Goal: Information Seeking & Learning: Learn about a topic

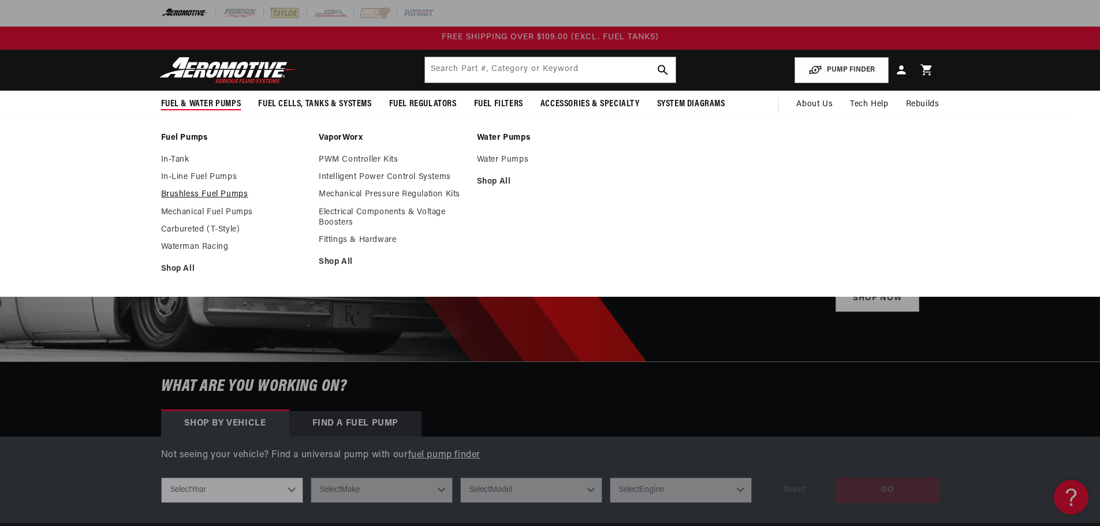
click at [207, 198] on link "Brushless Fuel Pumps" at bounding box center [234, 194] width 147 height 10
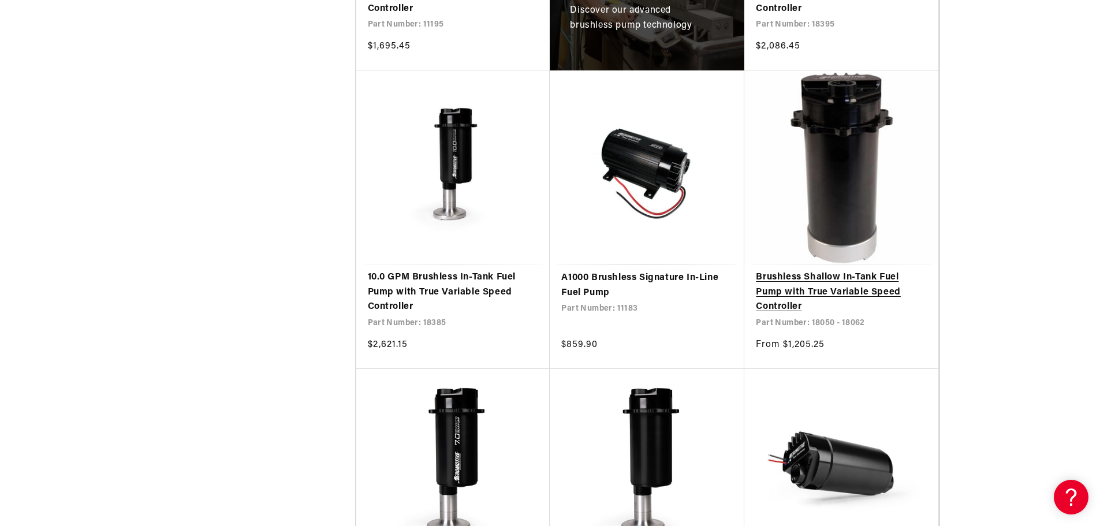
scroll to position [982, 0]
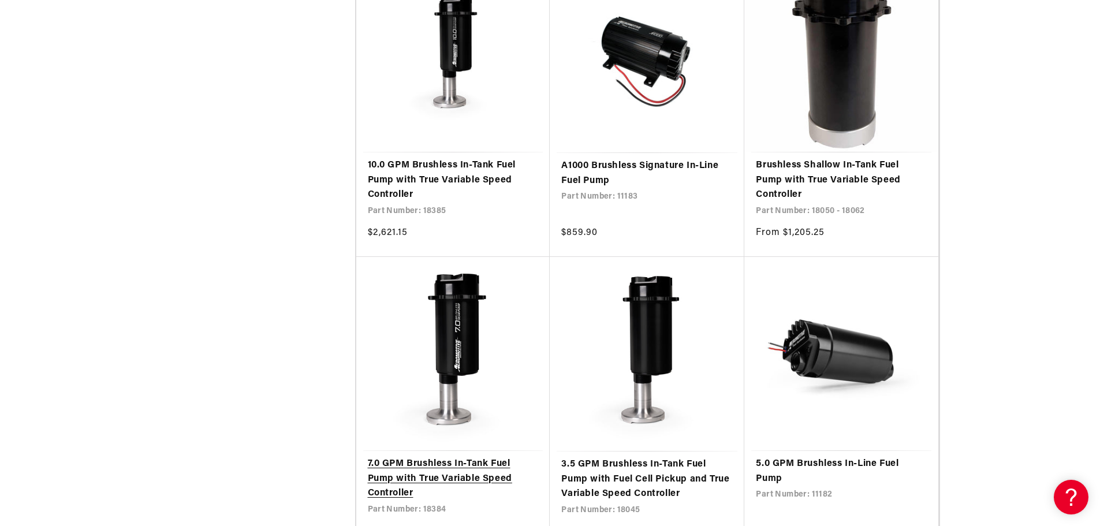
click at [483, 457] on link "7.0 GPM Brushless In-Tank Fuel Pump with True Variable Speed Controller" at bounding box center [453, 479] width 171 height 44
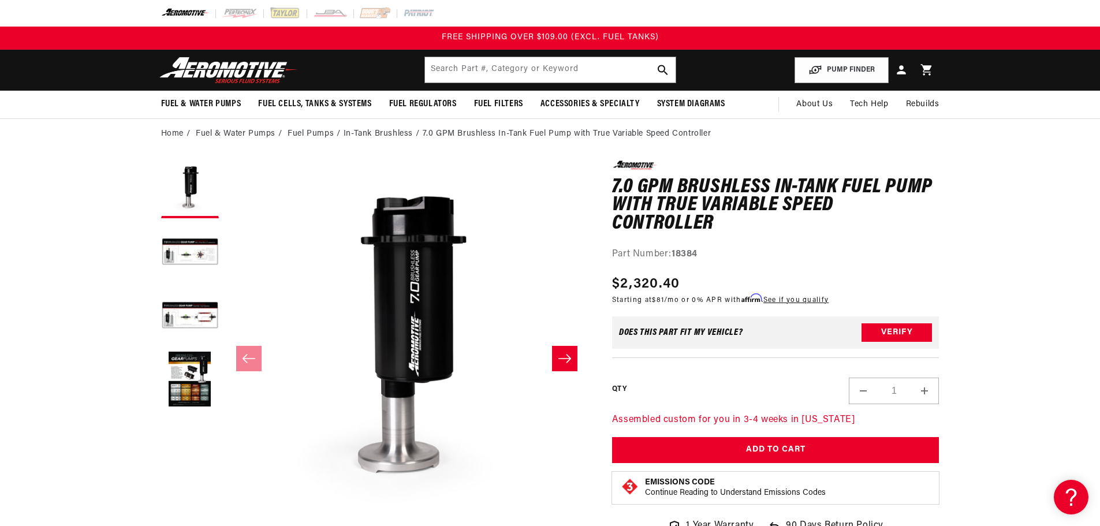
click at [559, 360] on icon "Slide right" at bounding box center [565, 359] width 14 height 12
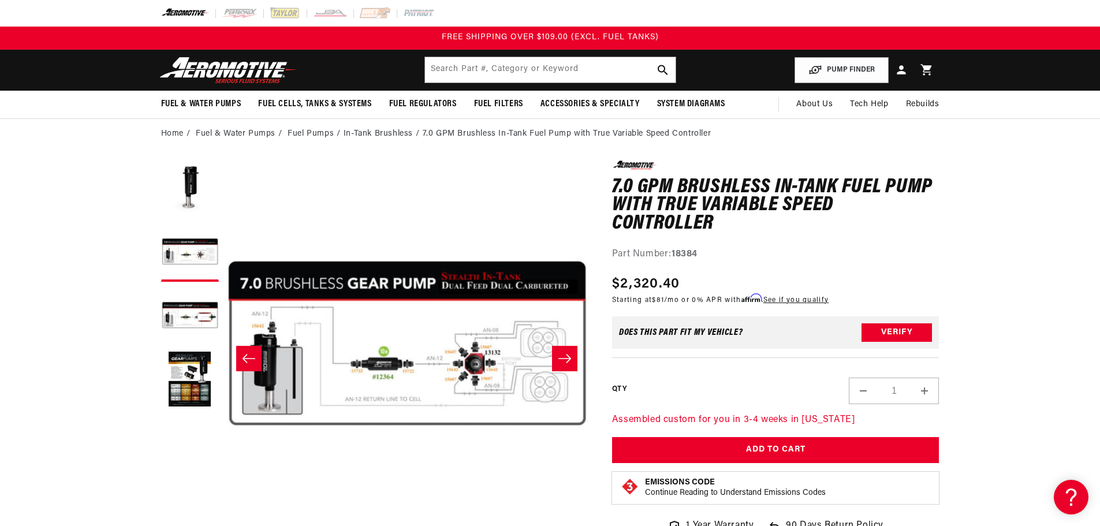
click at [559, 360] on icon "Slide right" at bounding box center [565, 359] width 14 height 12
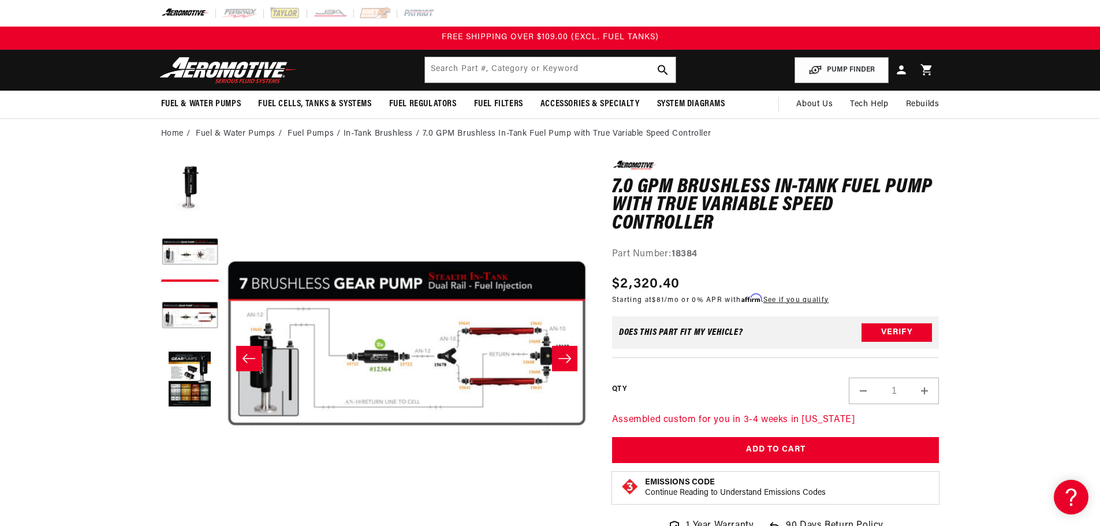
click at [559, 360] on icon "Slide right" at bounding box center [565, 359] width 14 height 12
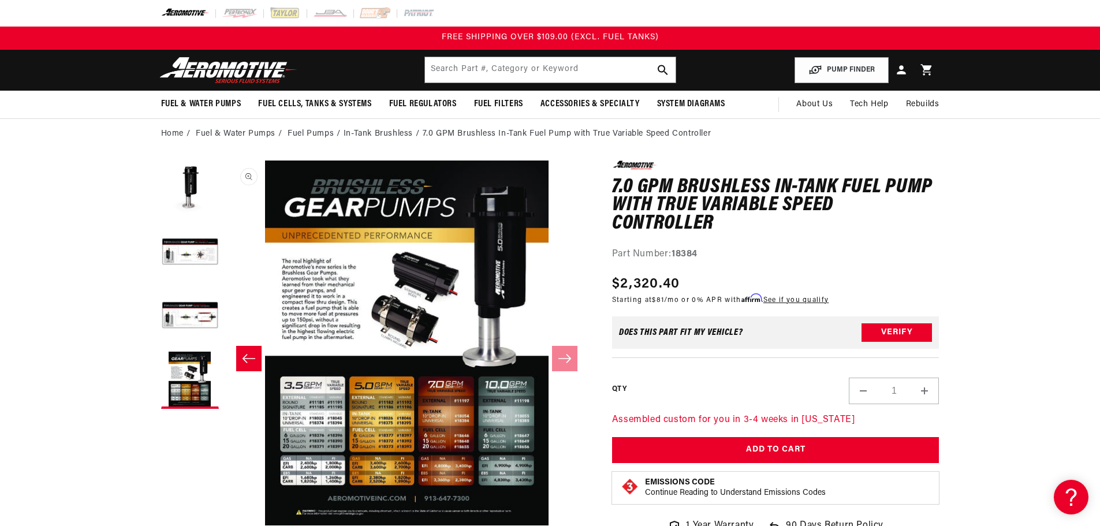
scroll to position [1, 1094]
click at [251, 358] on icon "Slide left" at bounding box center [249, 359] width 14 height 12
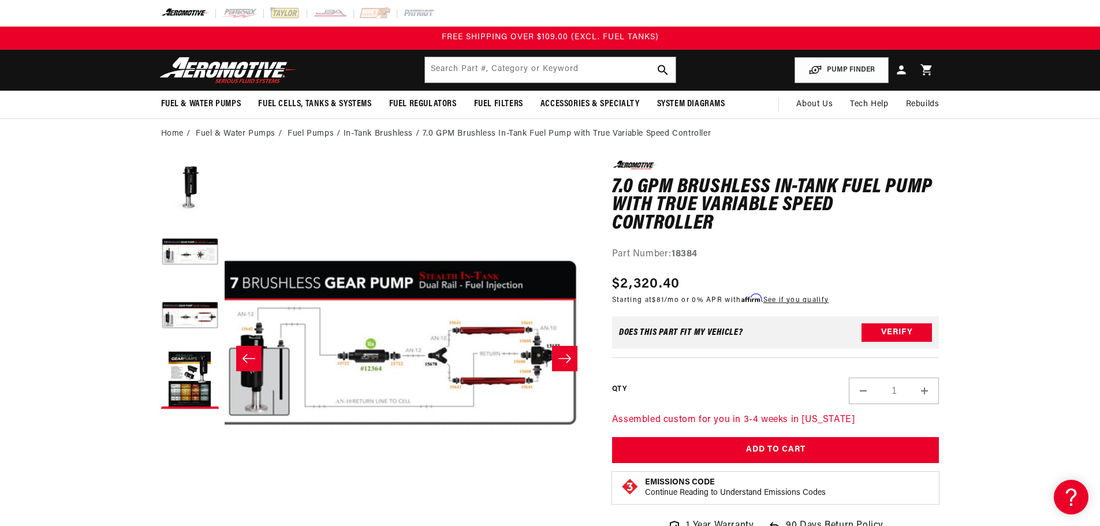
click at [251, 358] on icon "Slide left" at bounding box center [249, 359] width 14 height 12
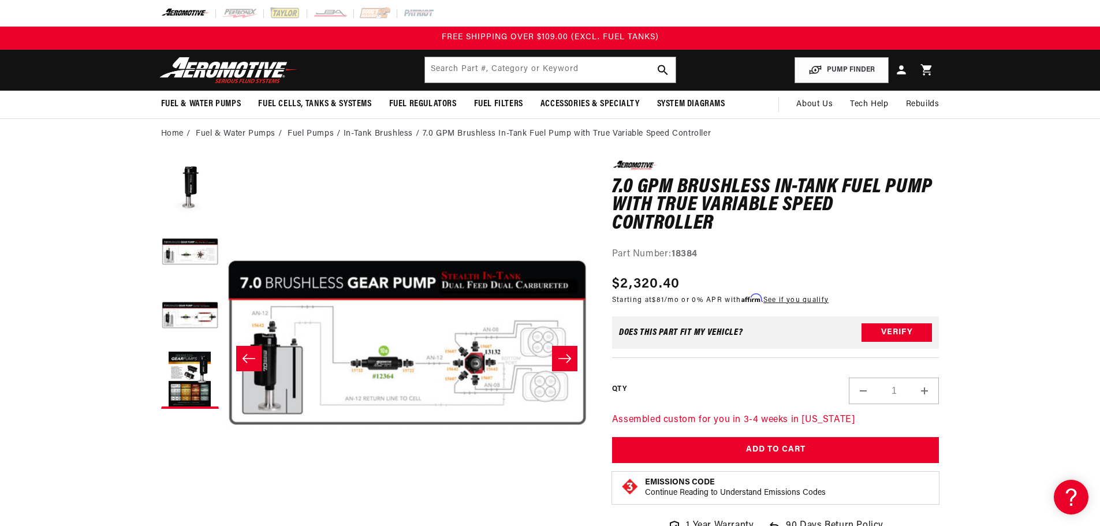
click at [251, 358] on icon "Slide left" at bounding box center [249, 359] width 14 height 12
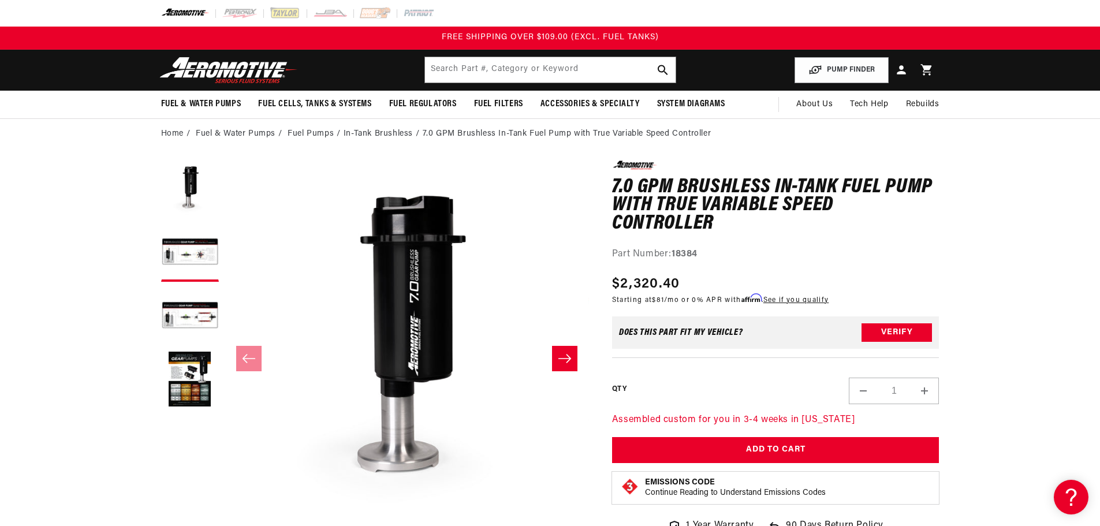
scroll to position [1, 0]
click at [225, 525] on button "Open media 1 in modal" at bounding box center [225, 525] width 0 height 0
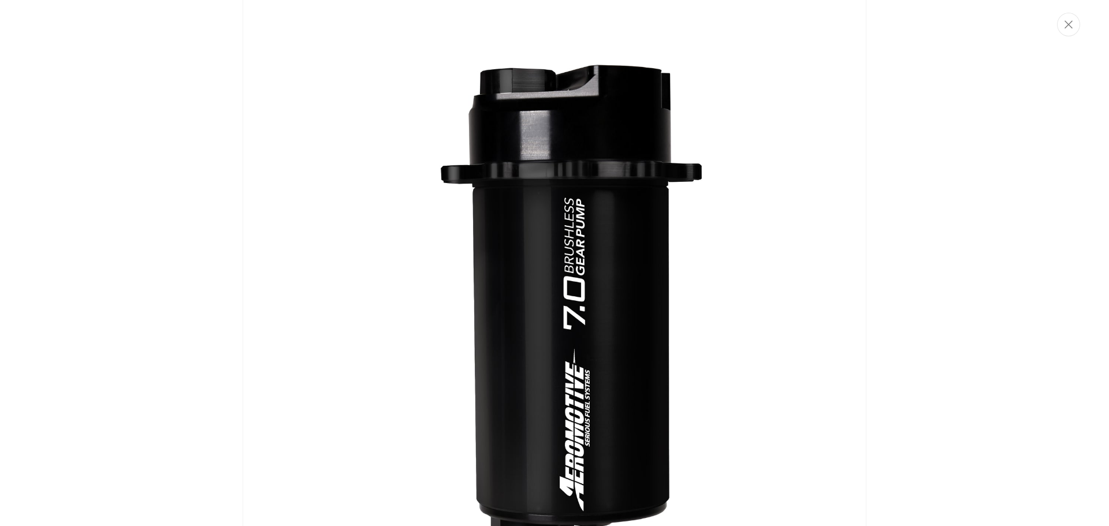
scroll to position [0, 0]
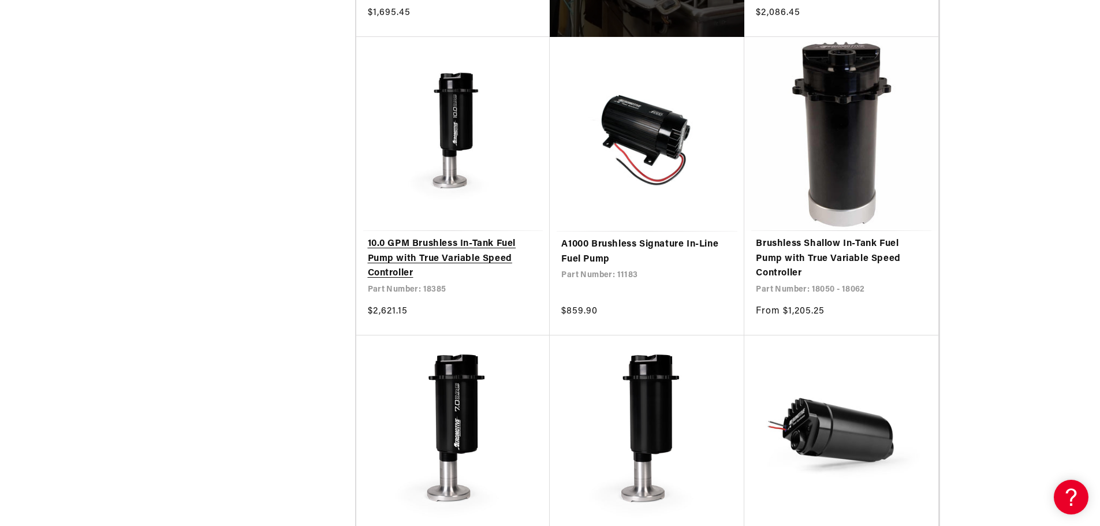
scroll to position [1098, 0]
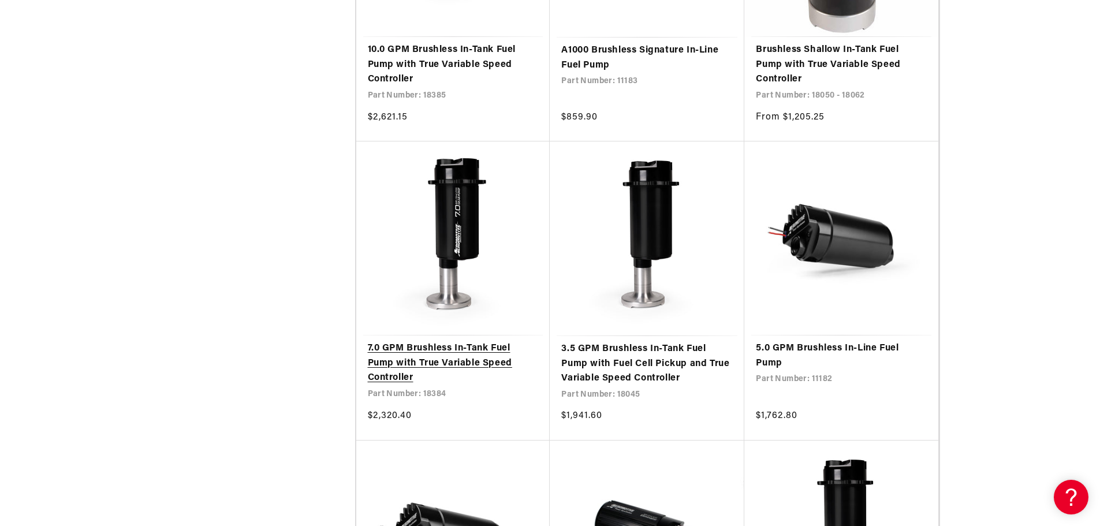
click at [493, 341] on link "7.0 GPM Brushless In-Tank Fuel Pump with True Variable Speed Controller" at bounding box center [453, 363] width 171 height 44
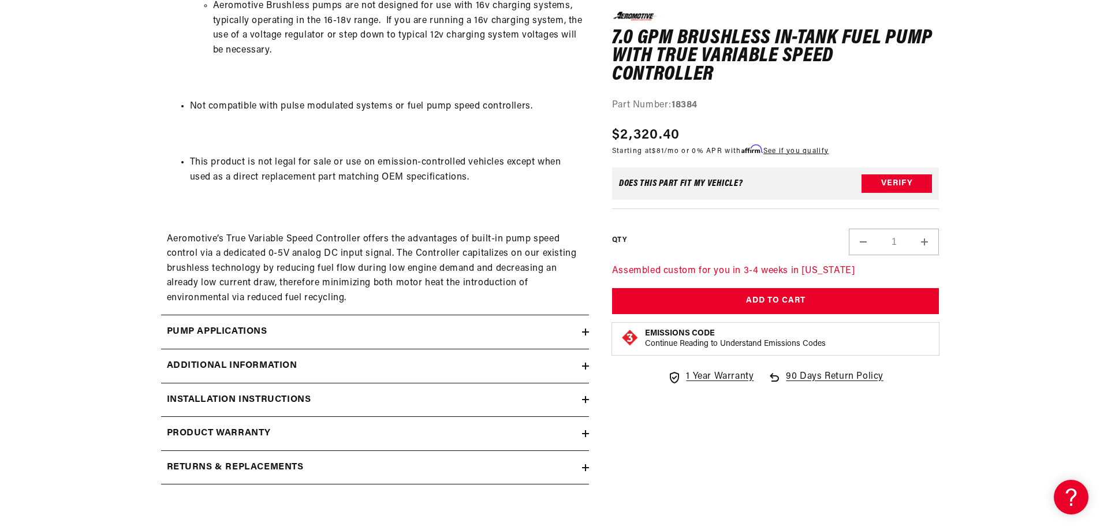
scroll to position [1560, 0]
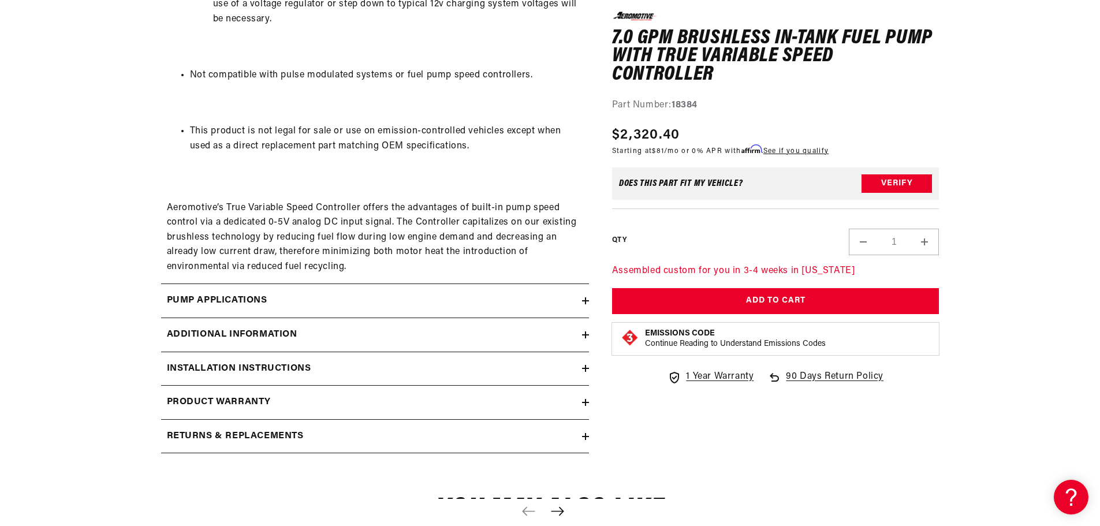
click at [233, 339] on h2 "Additional information" at bounding box center [232, 335] width 131 height 15
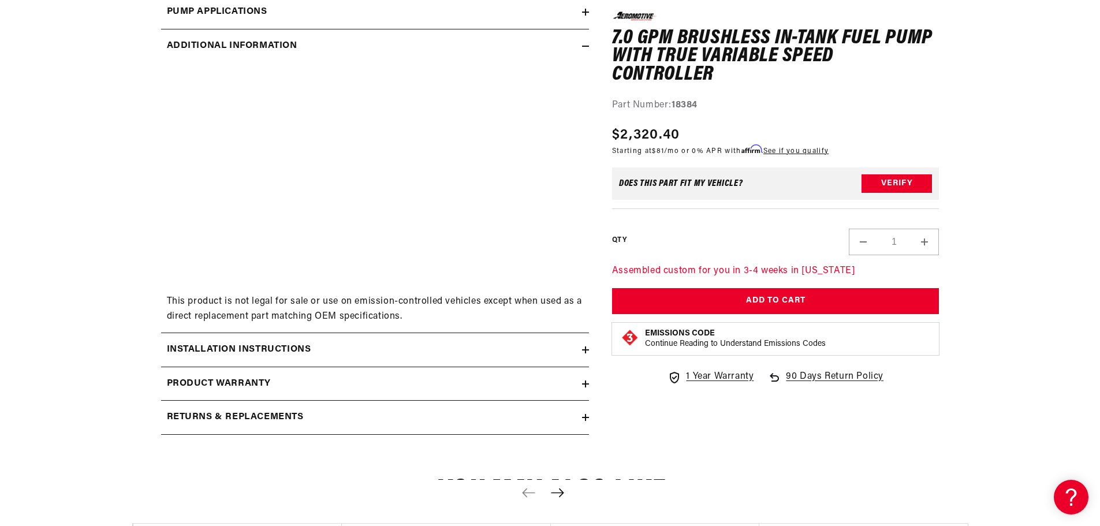
click at [240, 354] on h2 "Installation Instructions" at bounding box center [239, 350] width 144 height 15
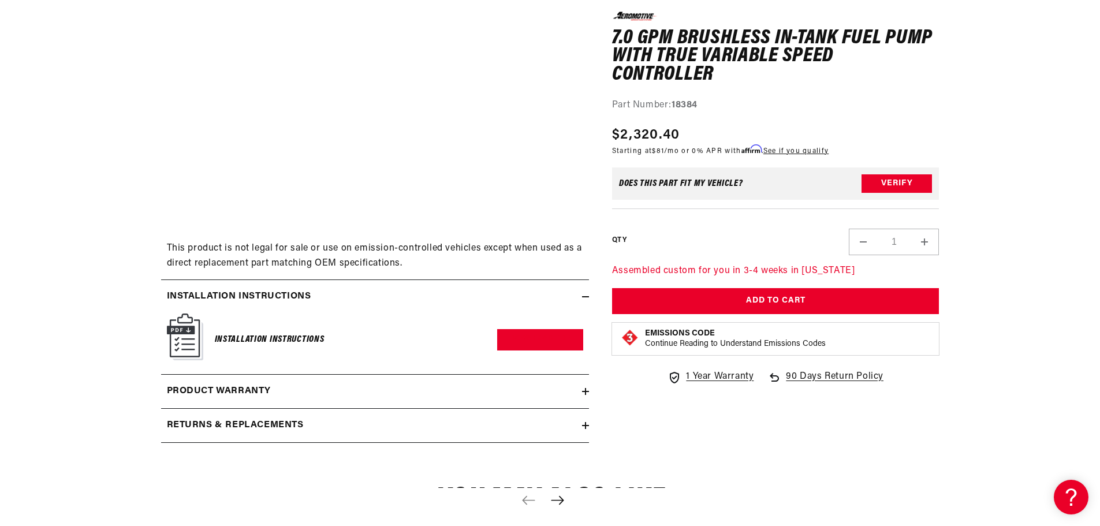
scroll to position [1906, 0]
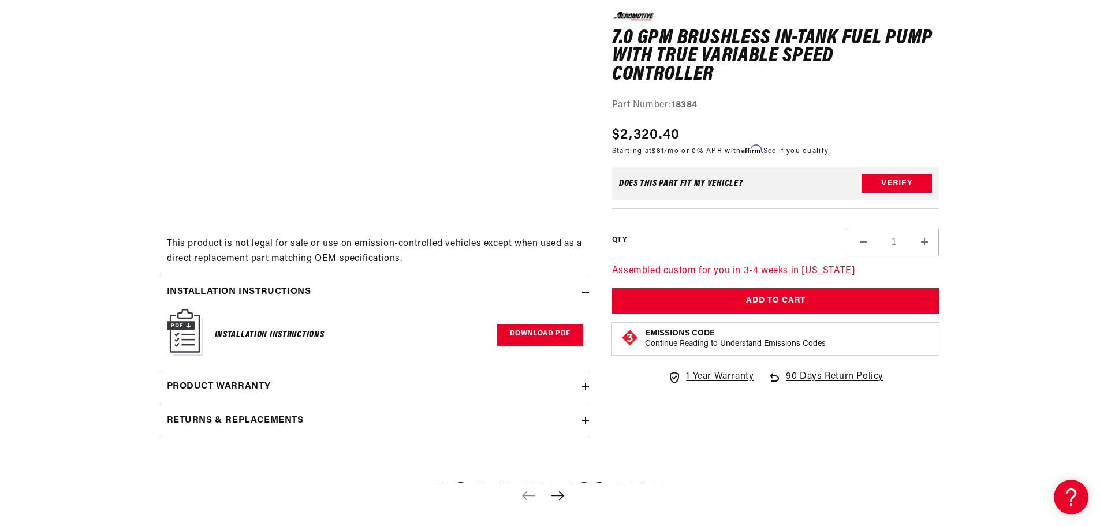
click at [560, 332] on link "Download PDF" at bounding box center [540, 335] width 86 height 21
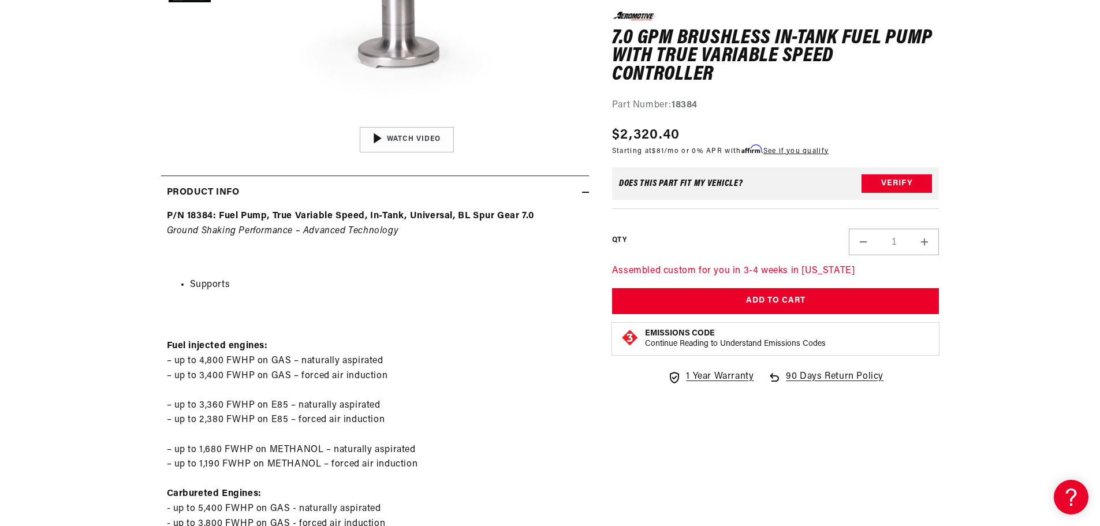
scroll to position [635, 0]
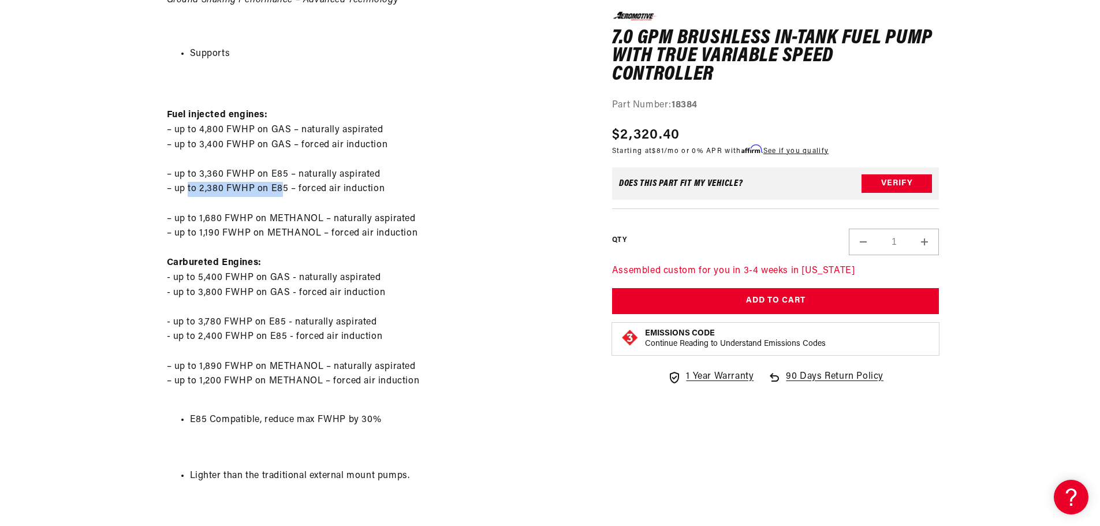
drag, startPoint x: 190, startPoint y: 189, endPoint x: 285, endPoint y: 199, distance: 95.8
click at [283, 196] on p "Fuel injected engines: – up to 4,800 FWHP on GAS – naturally aspirated – up to …" at bounding box center [375, 241] width 416 height 325
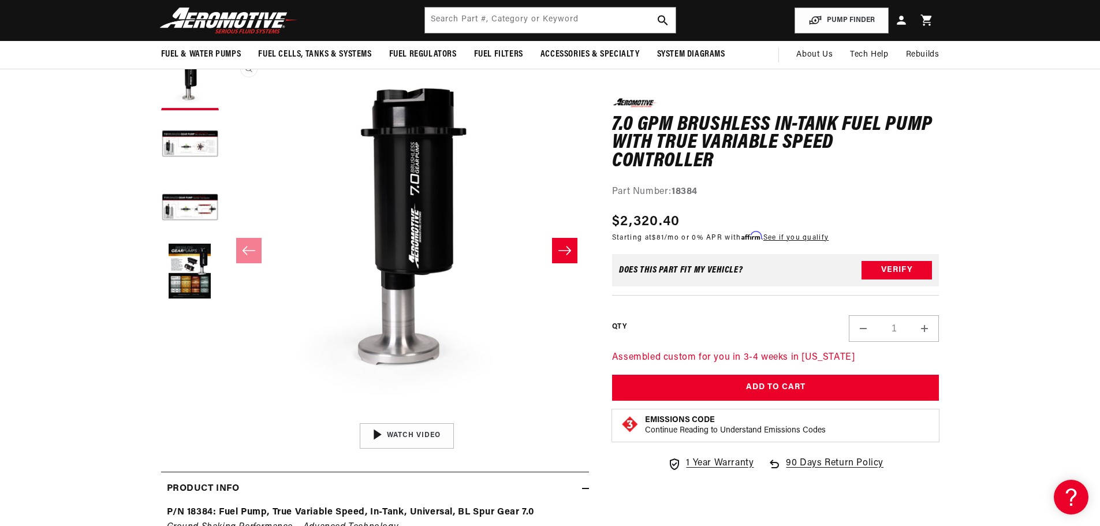
scroll to position [0, 0]
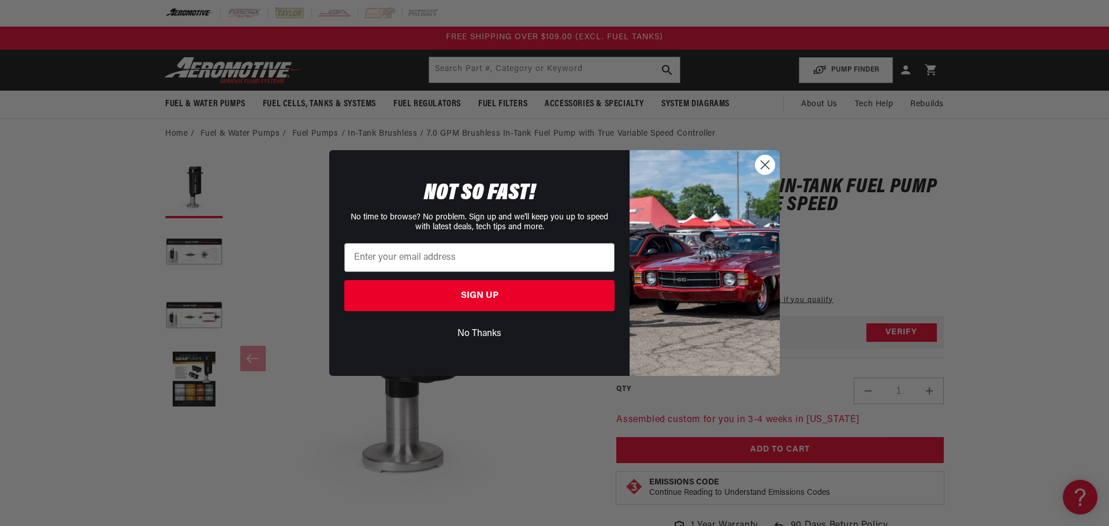
click at [764, 162] on circle "Close dialog" at bounding box center [765, 164] width 19 height 19
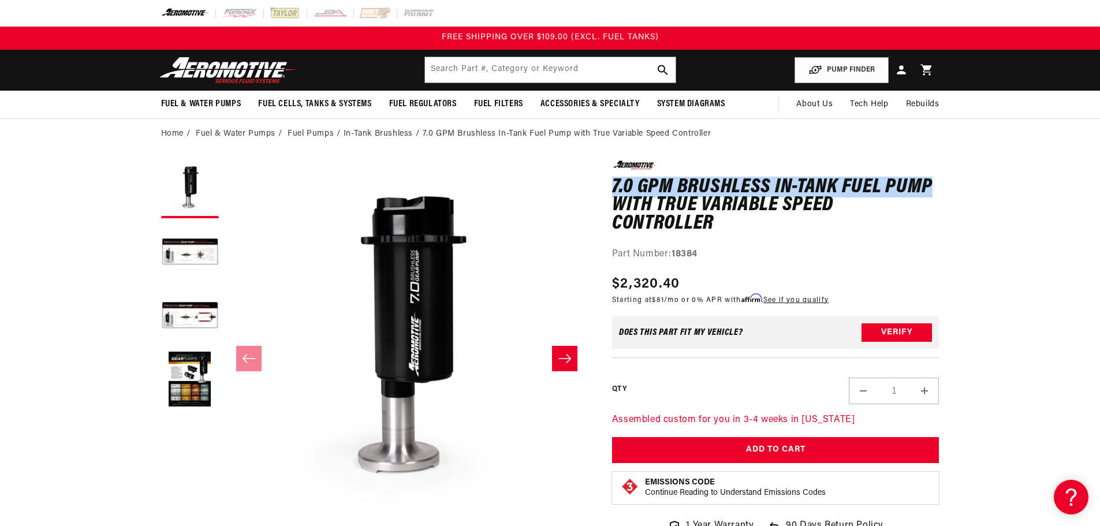
drag, startPoint x: 611, startPoint y: 187, endPoint x: 933, endPoint y: 185, distance: 322.3
copy h1 "7.0 GPM Brushless In-Tank Fuel Pump"
